Goal: Task Accomplishment & Management: Manage account settings

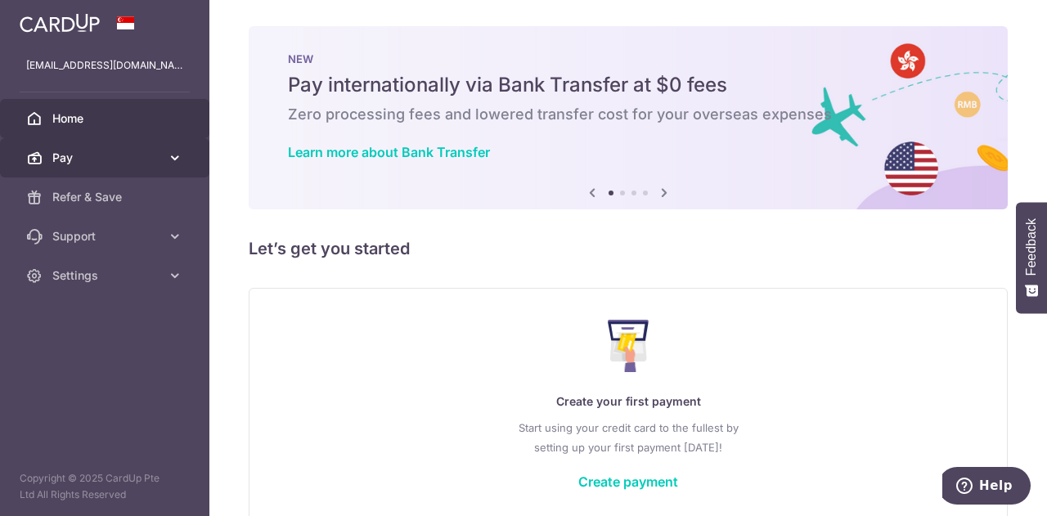
click at [145, 156] on span "Pay" at bounding box center [106, 158] width 108 height 16
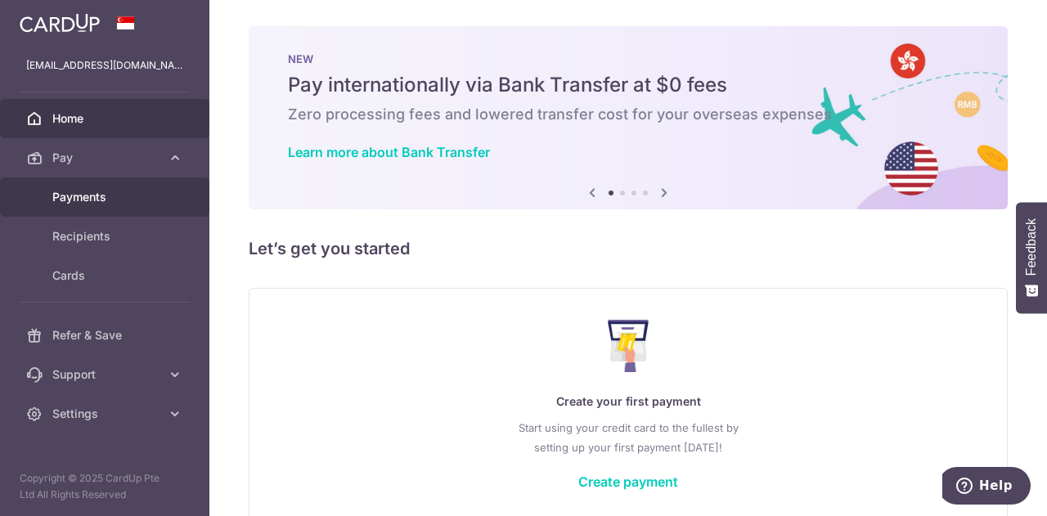
click at [123, 199] on span "Payments" at bounding box center [106, 197] width 108 height 16
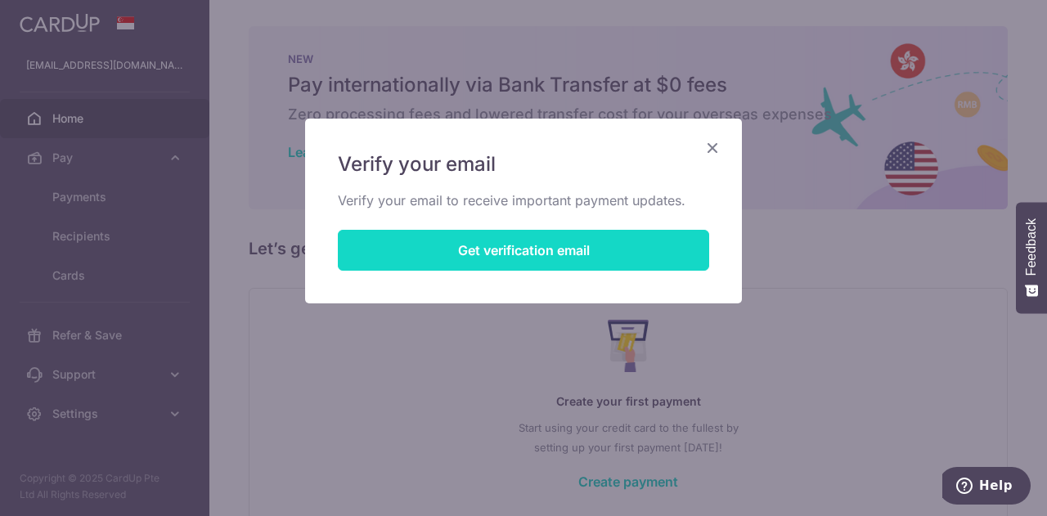
click at [607, 231] on button "Get verification email" at bounding box center [523, 250] width 371 height 41
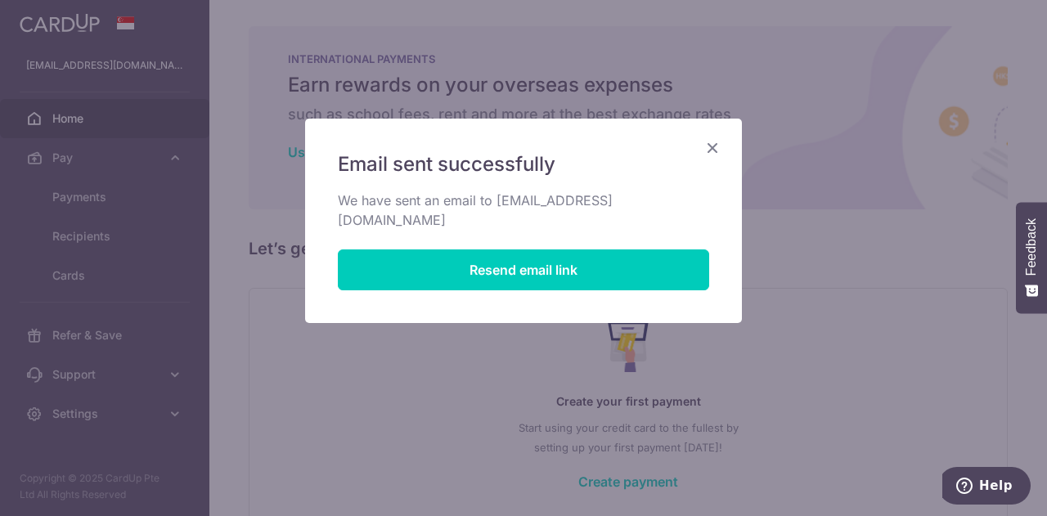
click at [715, 146] on icon "Close" at bounding box center [712, 147] width 20 height 20
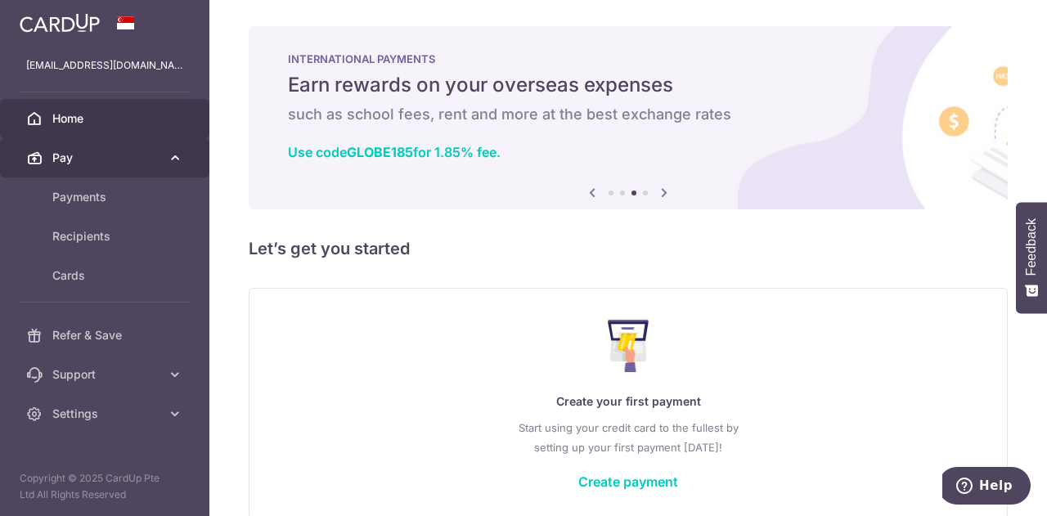
click at [90, 174] on link "Pay" at bounding box center [104, 157] width 209 height 39
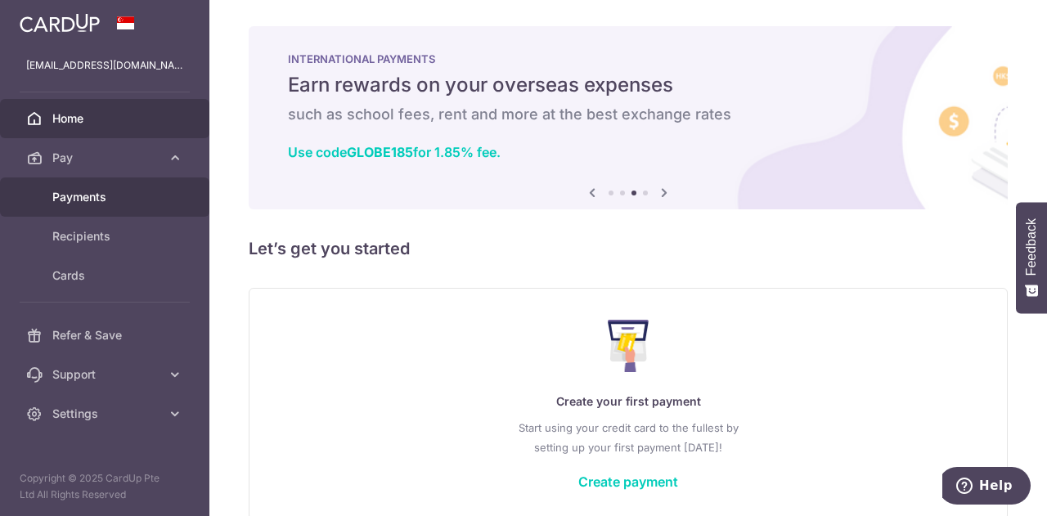
click at [88, 195] on span "Payments" at bounding box center [106, 197] width 108 height 16
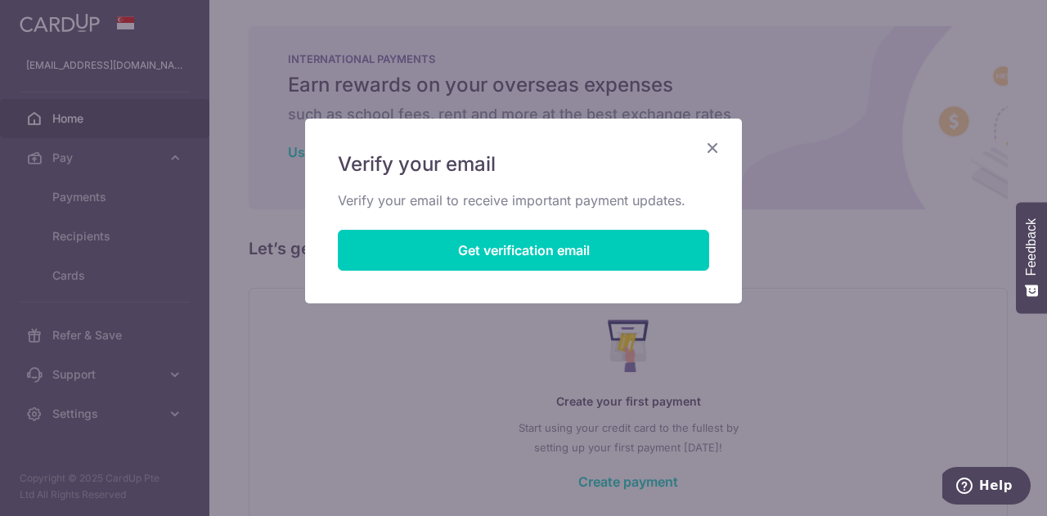
click at [717, 151] on icon "Close" at bounding box center [712, 147] width 20 height 20
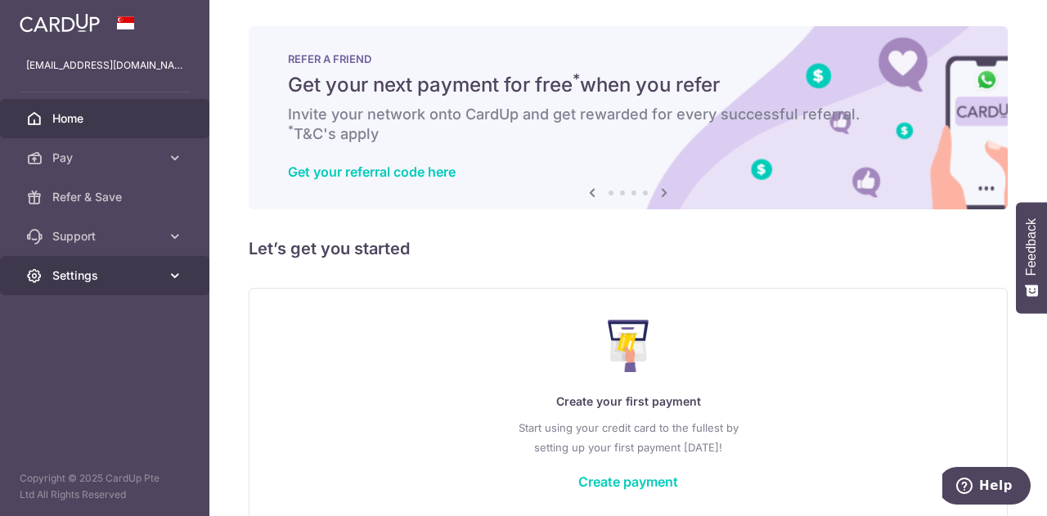
click at [157, 285] on link "Settings" at bounding box center [104, 275] width 209 height 39
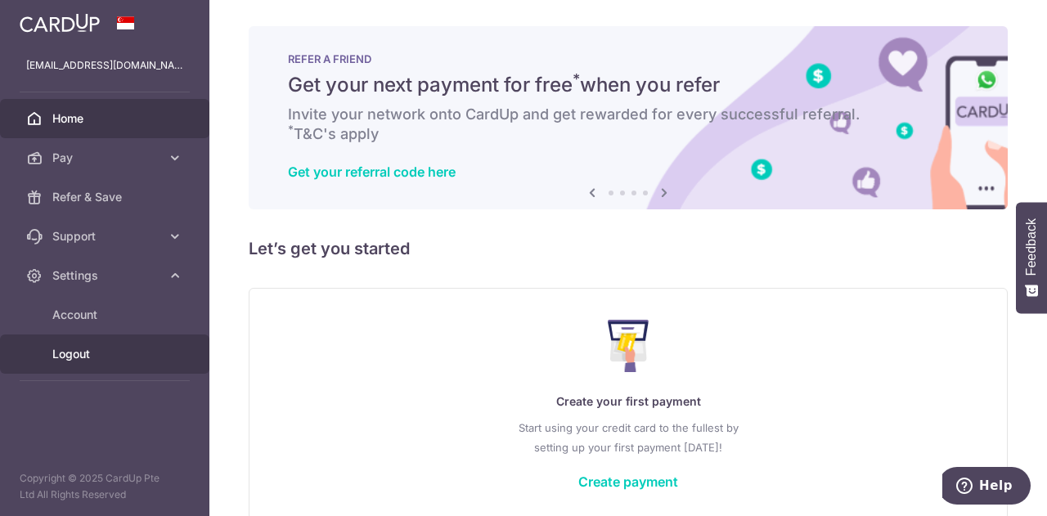
click at [83, 357] on span "Logout" at bounding box center [106, 354] width 108 height 16
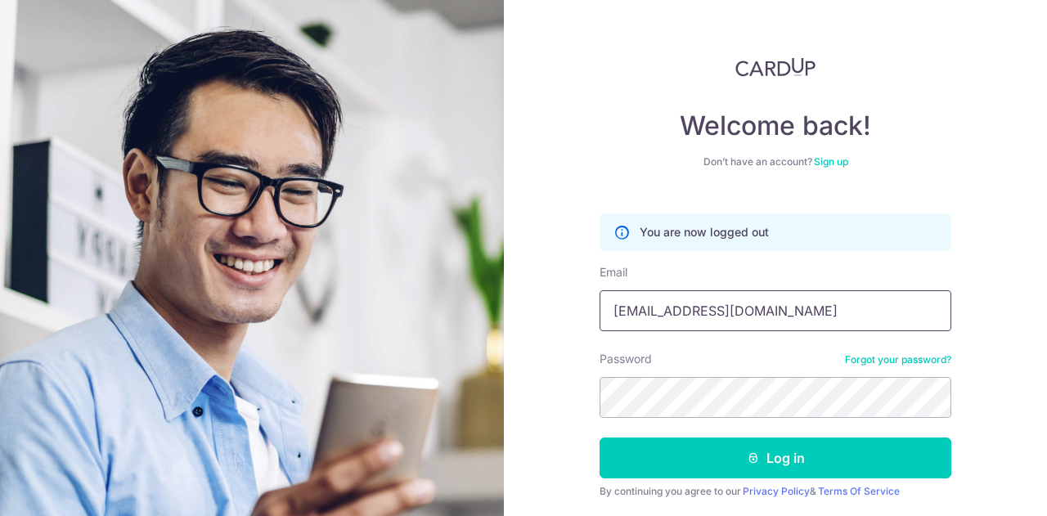
click at [775, 315] on input "[EMAIL_ADDRESS][DOMAIN_NAME]" at bounding box center [775, 310] width 352 height 41
type input "[PERSON_NAME][EMAIL_ADDRESS][DOMAIN_NAME]"
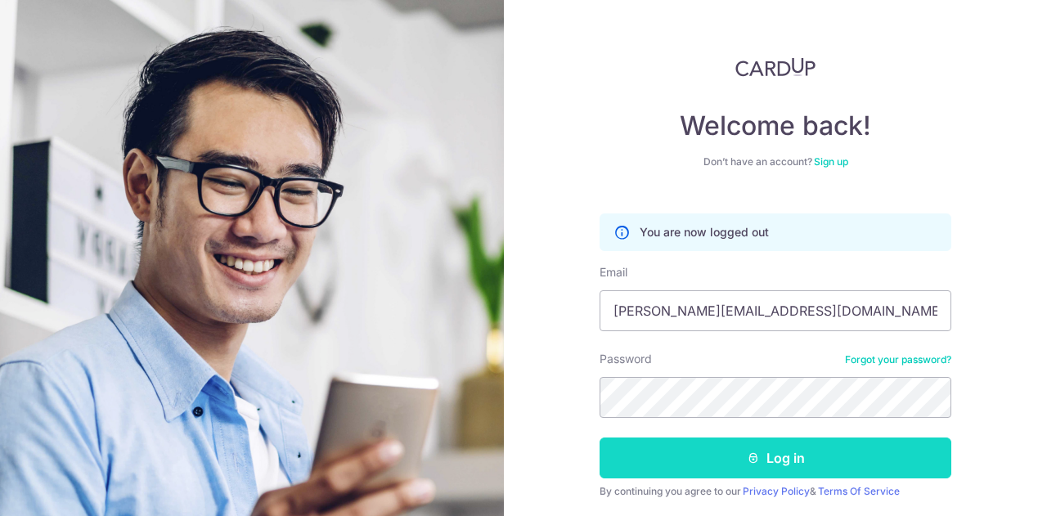
click at [703, 465] on button "Log in" at bounding box center [775, 457] width 352 height 41
